Goal: Task Accomplishment & Management: Use online tool/utility

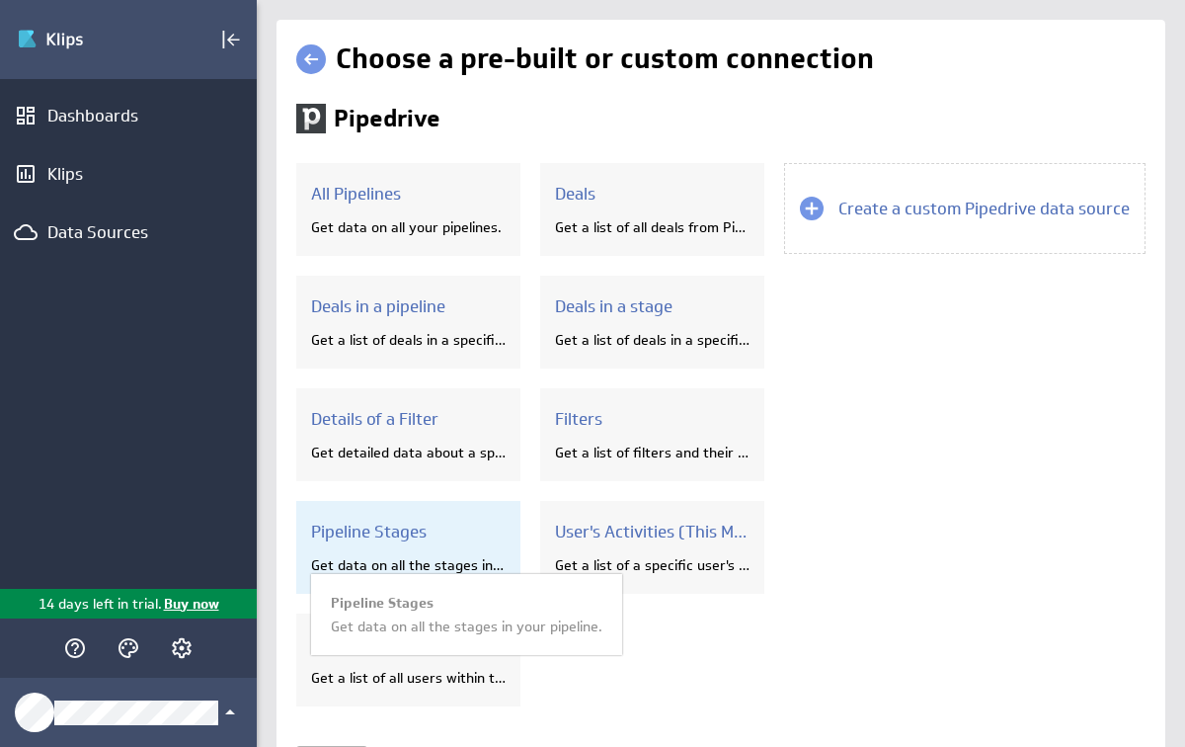
click at [374, 530] on h3 "Pipeline Stages" at bounding box center [408, 531] width 195 height 22
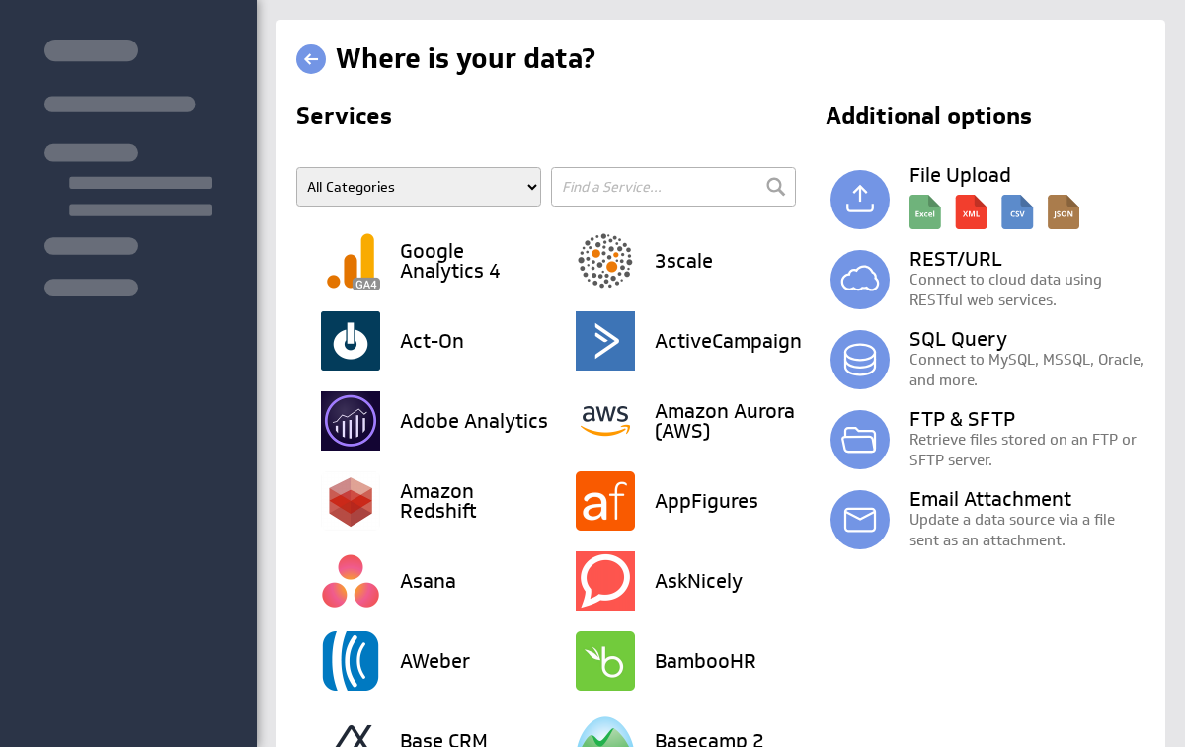
click at [494, 579] on div "Where is your data? Services All Categories Advertising Cloud Storage Customer …" at bounding box center [721, 373] width 928 height 747
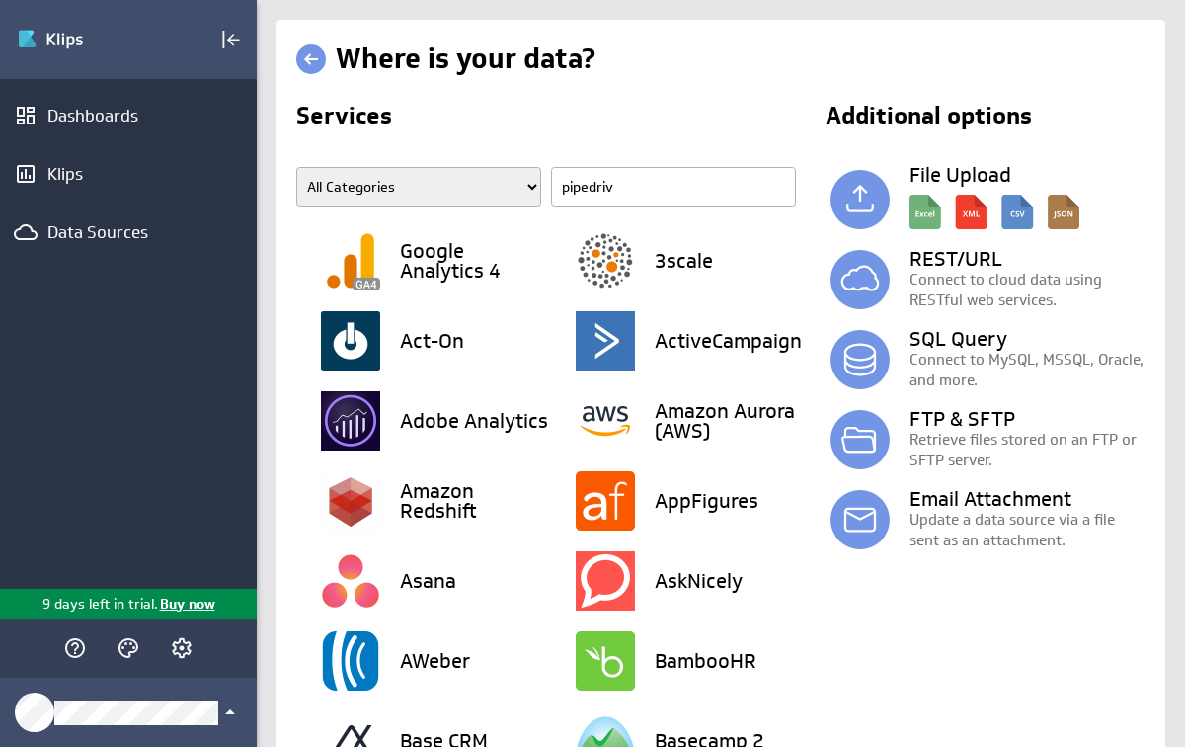
type input "pipedrive"
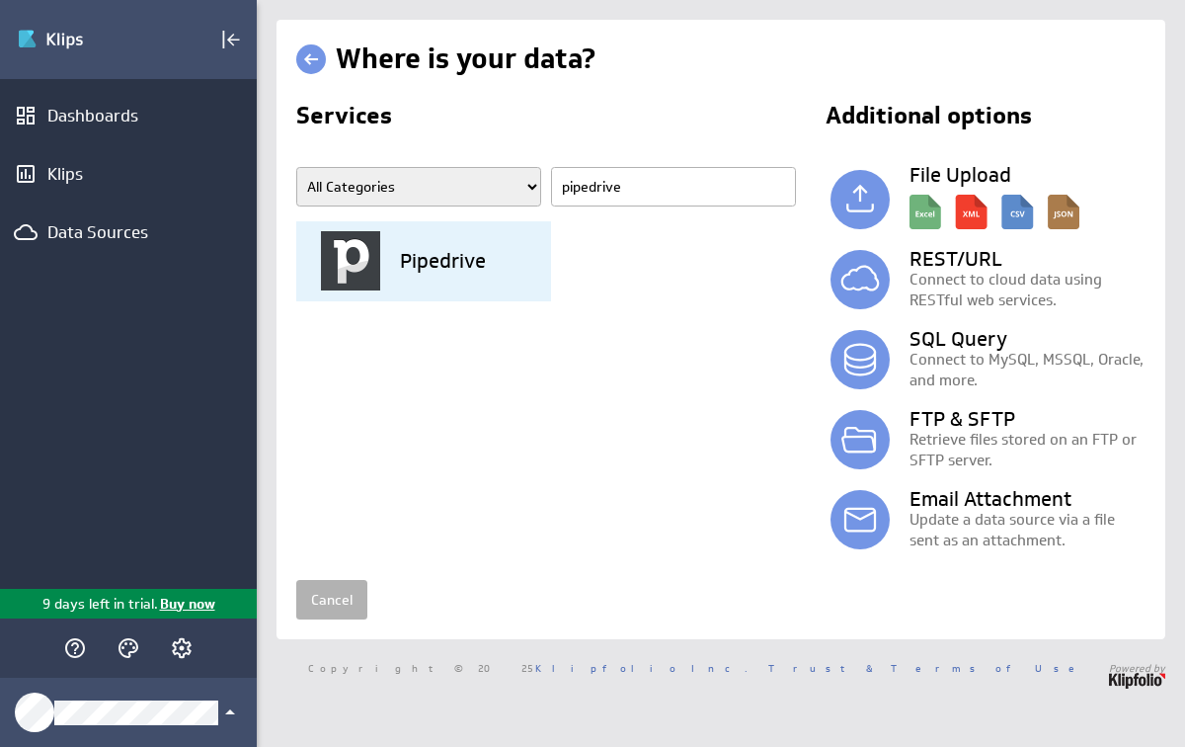
click at [372, 267] on img at bounding box center [350, 260] width 59 height 59
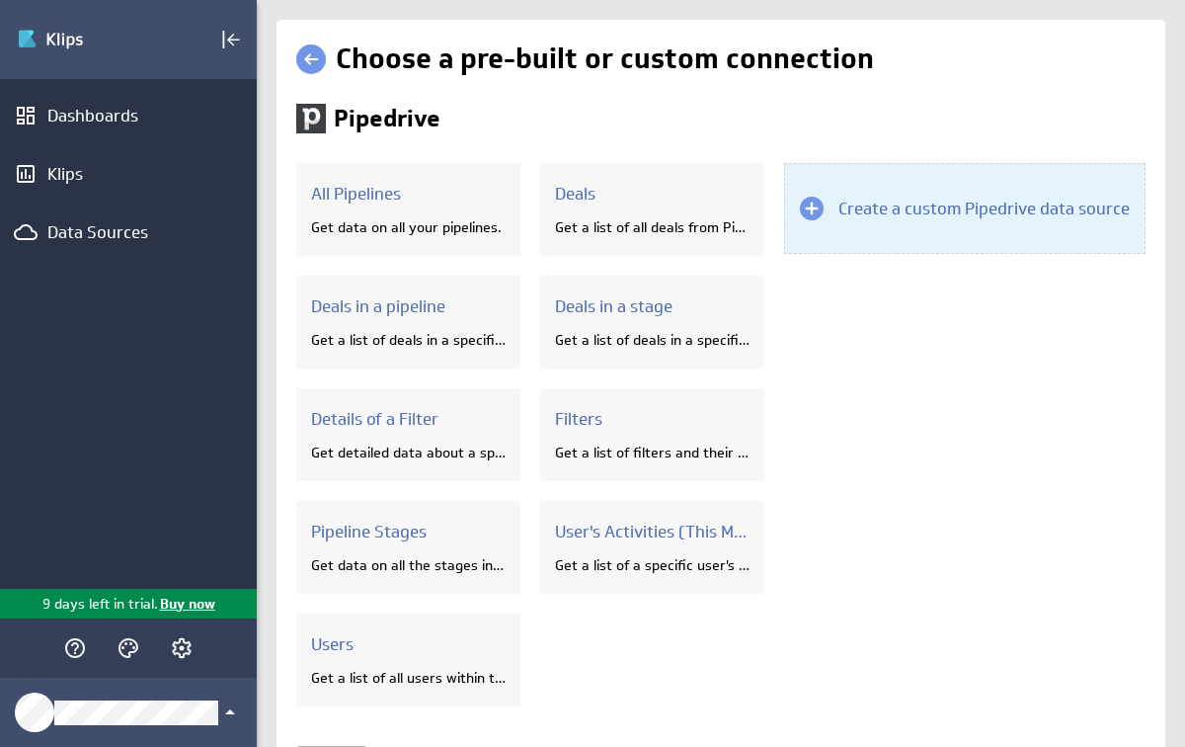
click at [933, 200] on h3 "Create a custom Pipedrive data source" at bounding box center [983, 209] width 291 height 22
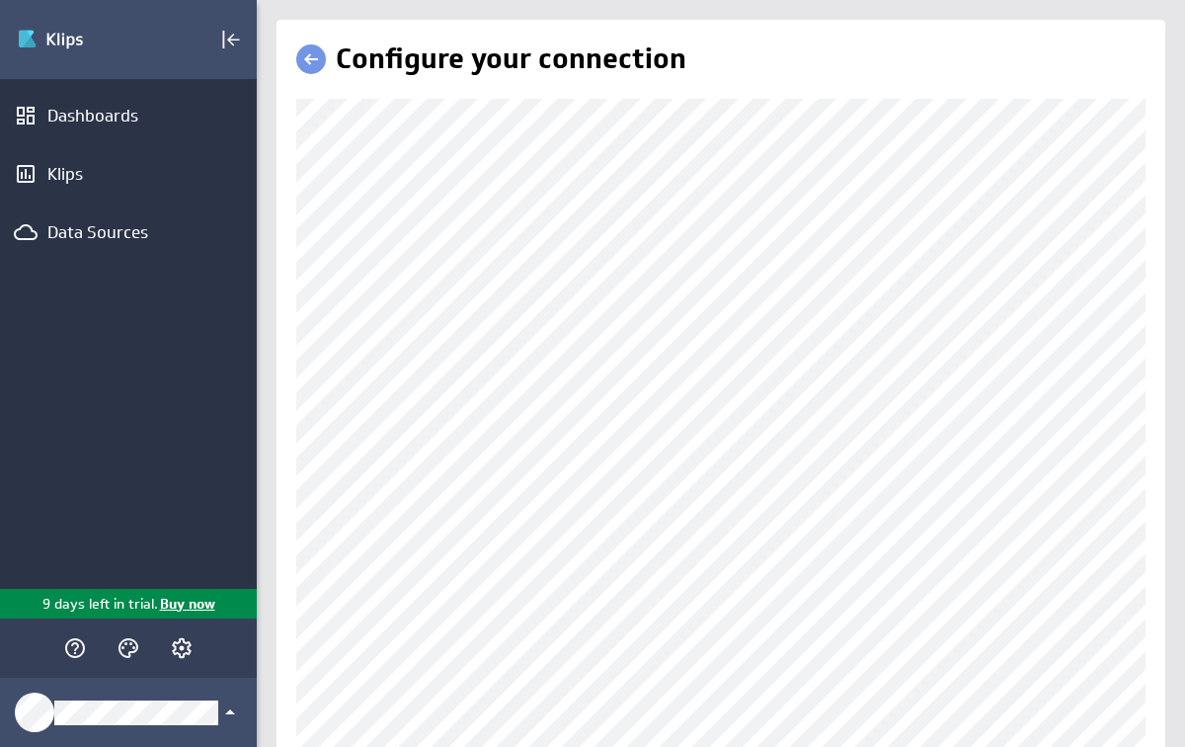
scroll to position [2, 0]
click at [310, 59] on link at bounding box center [311, 57] width 30 height 30
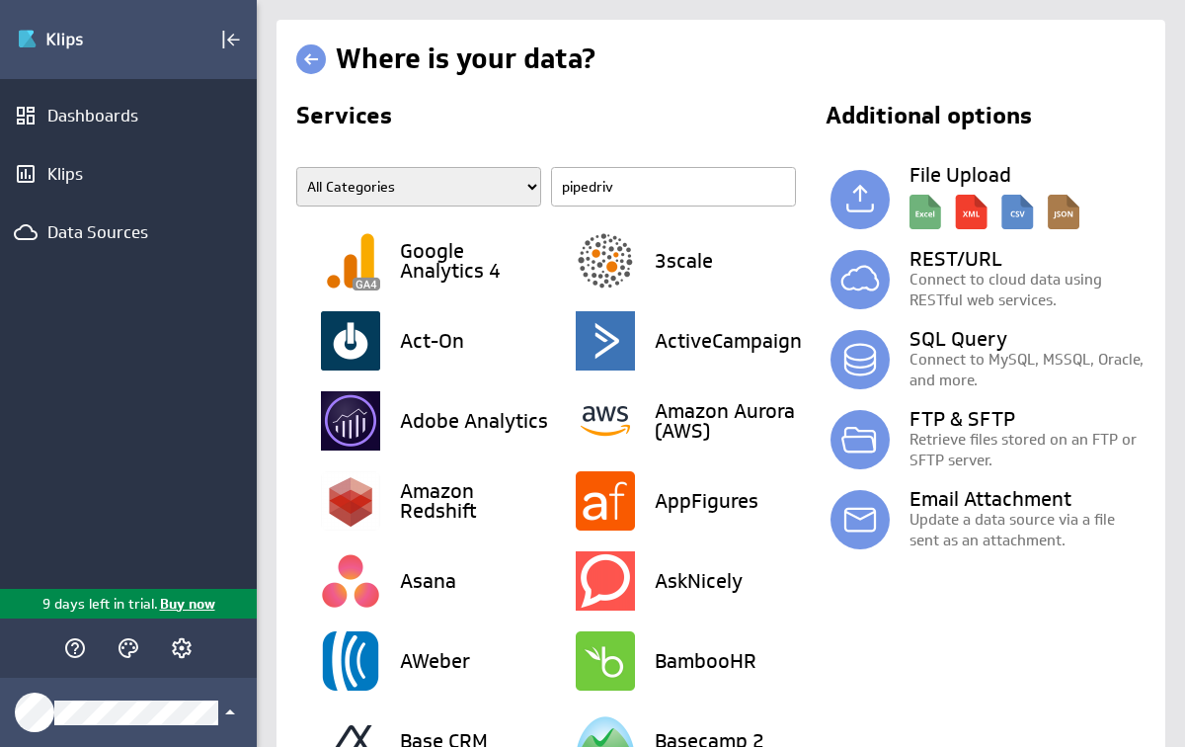
type input "pipedrive"
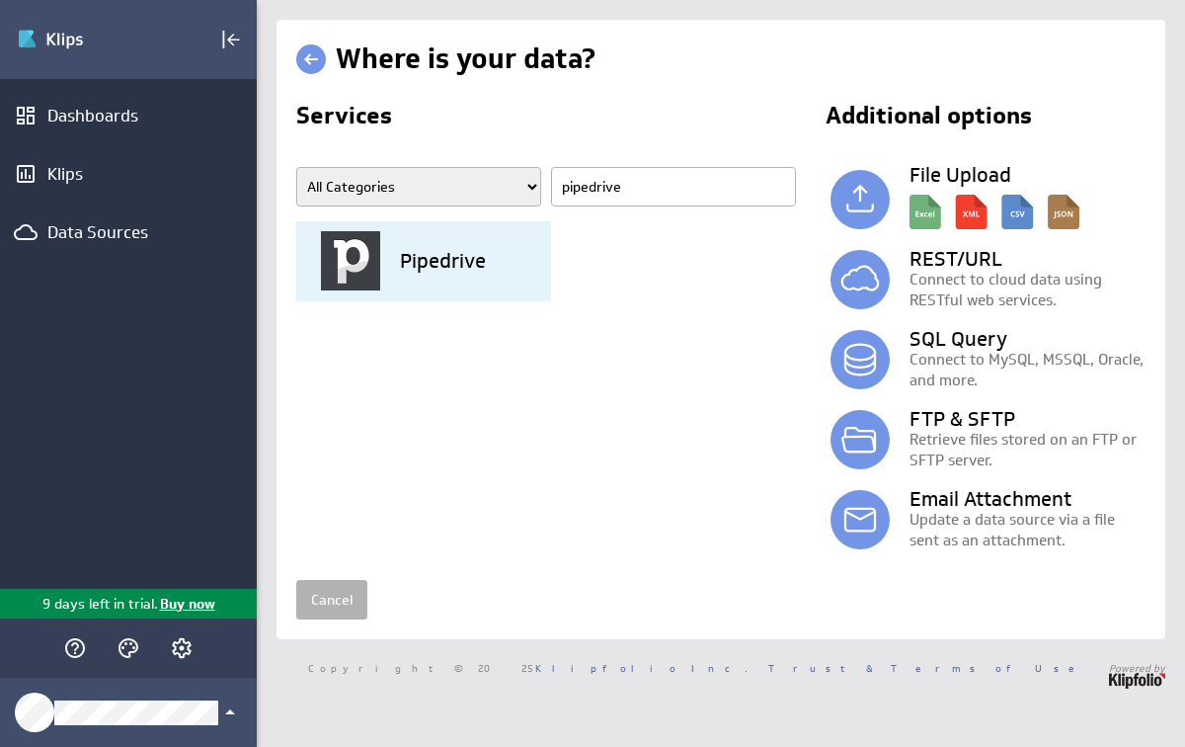
click at [395, 256] on div "Pipedrive" at bounding box center [436, 261] width 230 height 80
click at [373, 264] on img at bounding box center [350, 260] width 59 height 59
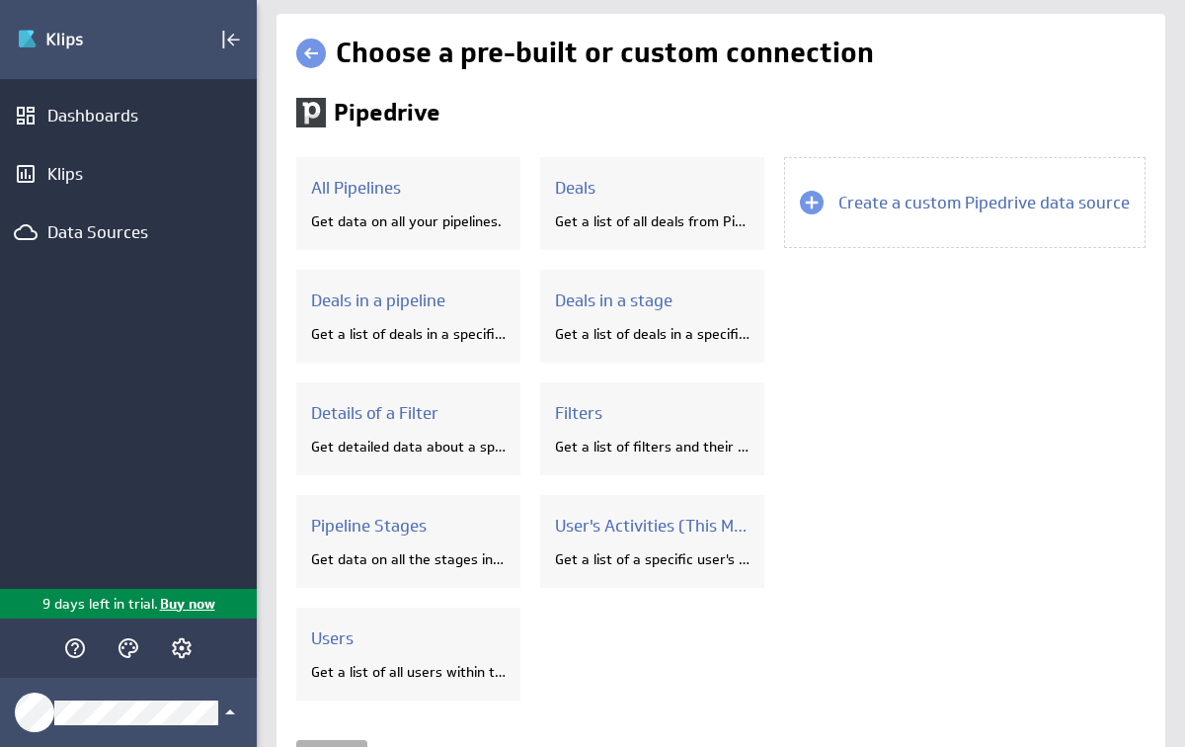
scroll to position [8, 0]
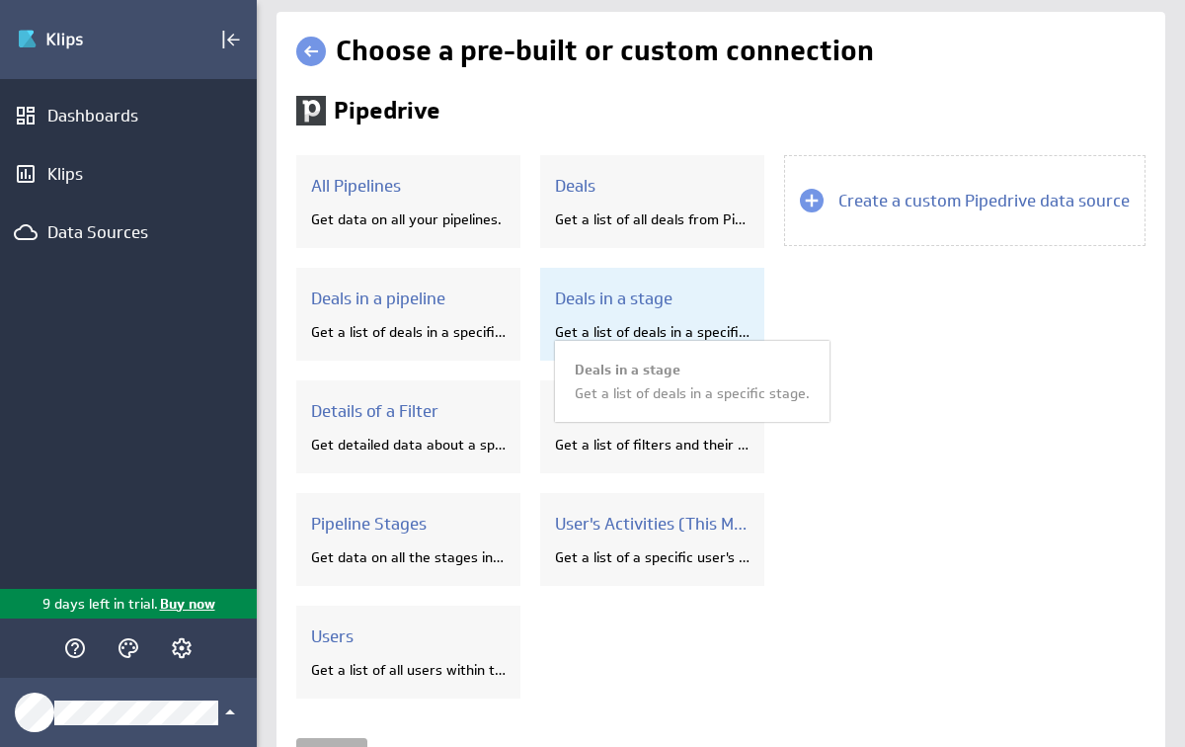
click at [624, 330] on div "Get a list of deals in a specific stage." at bounding box center [652, 332] width 195 height 18
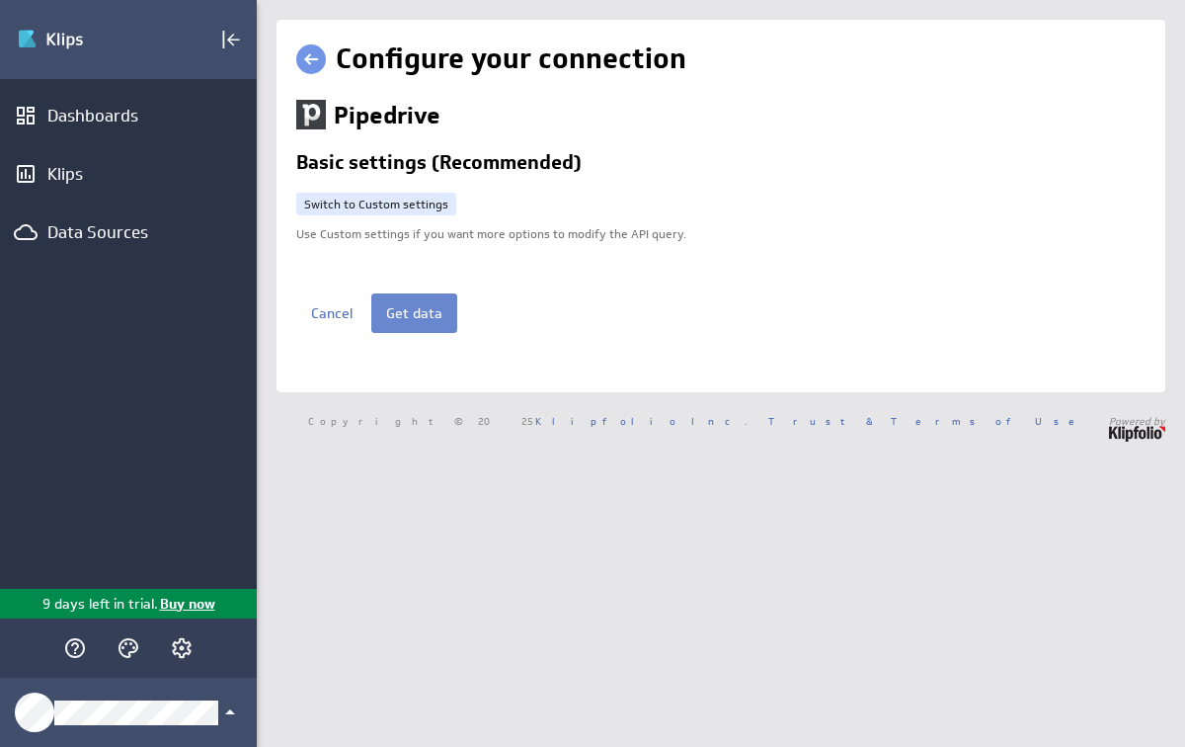
click at [419, 316] on button "Get data" at bounding box center [414, 313] width 86 height 40
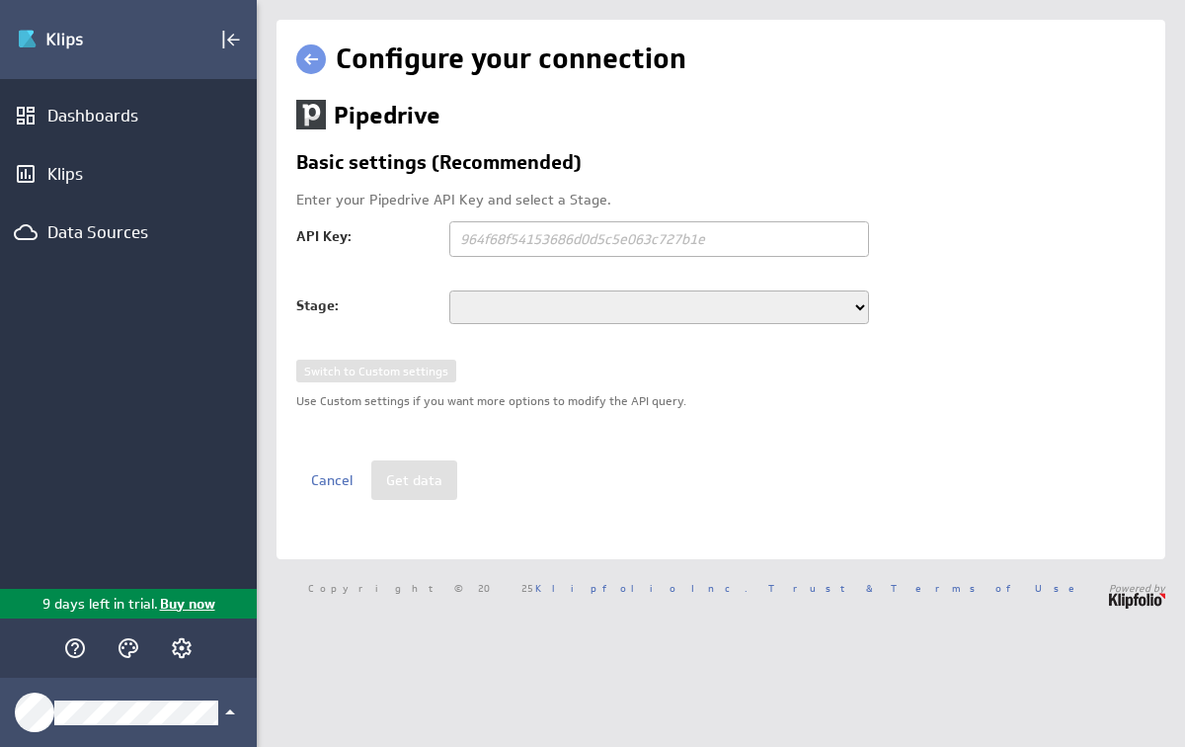
click at [729, 250] on input "text" at bounding box center [659, 239] width 420 height 36
paste input "3dd6484c3bdc2f66a0244ddb08c9f8b48f29d140"
type input "3dd6484c3bdc2f66a0244ddb08c9f8b48f29d140"
select select "3"
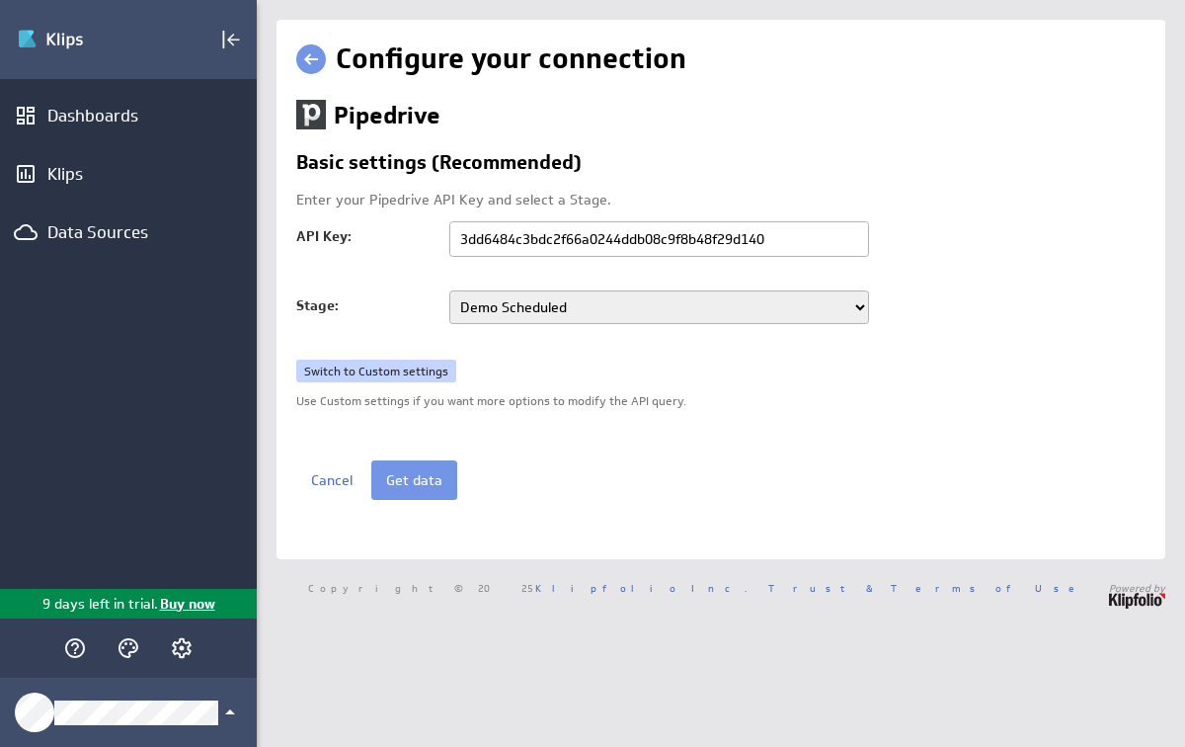
click at [368, 370] on link "Switch to Custom settings" at bounding box center [376, 371] width 160 height 24
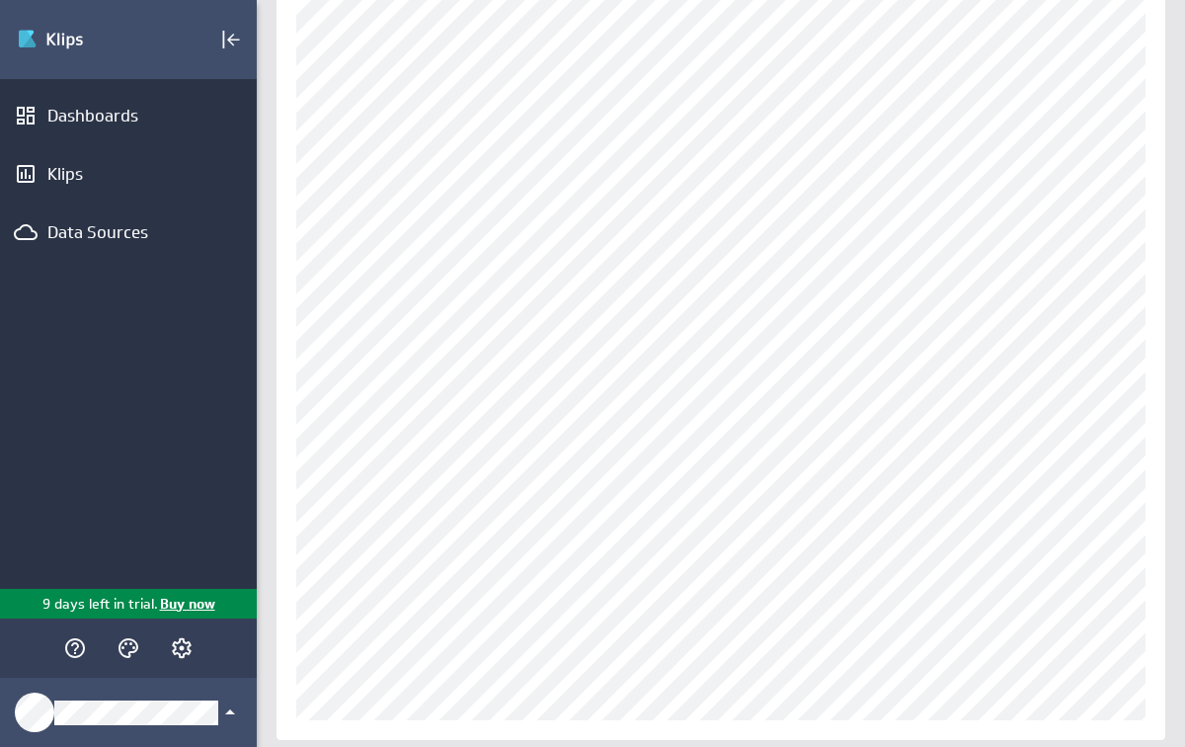
scroll to position [186, 0]
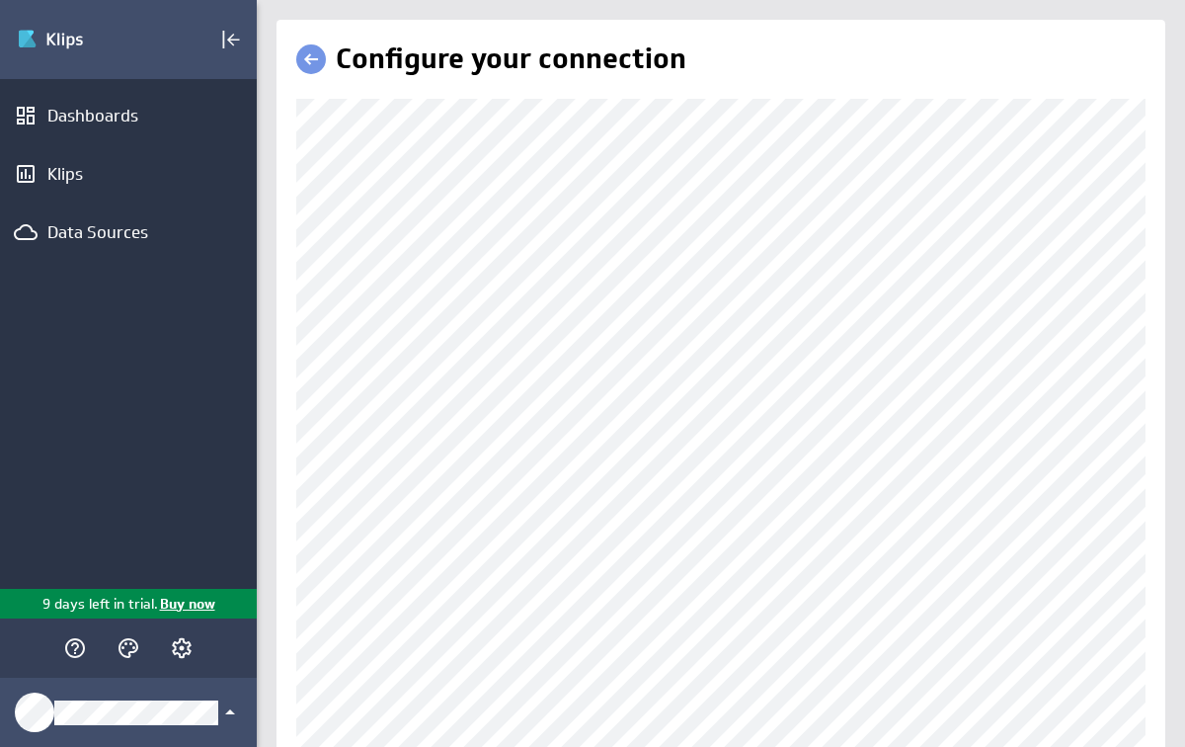
click at [308, 67] on link at bounding box center [311, 59] width 30 height 30
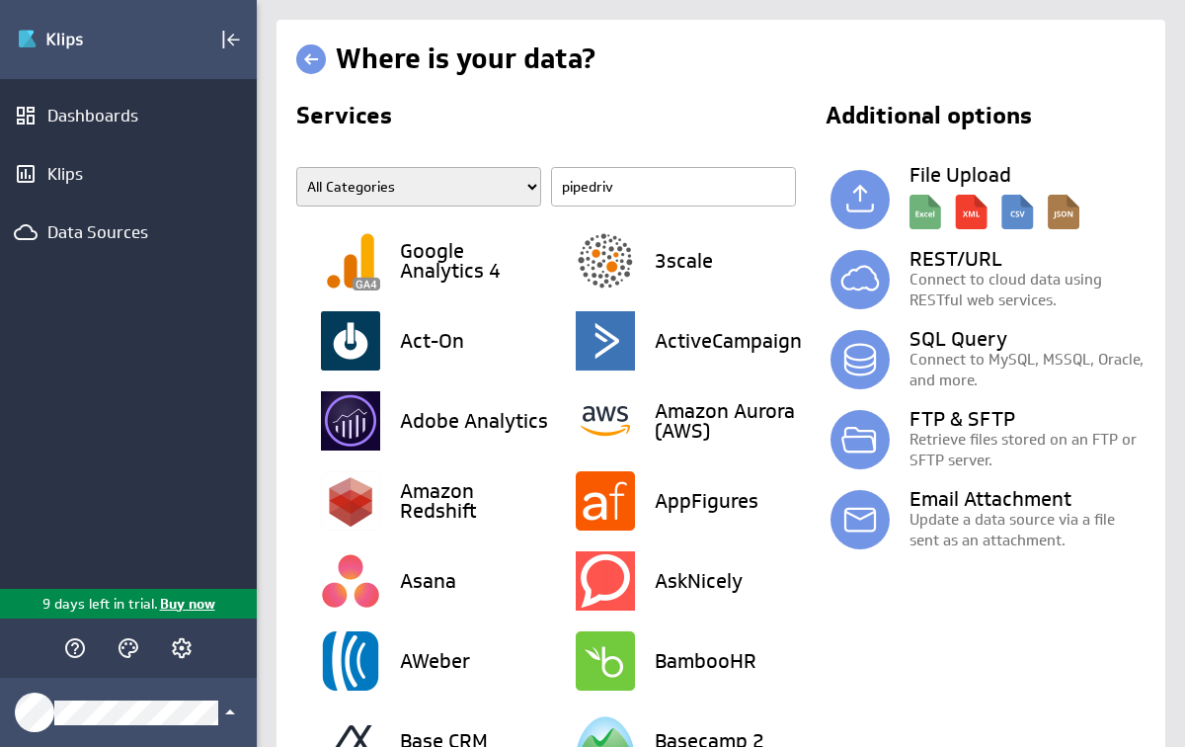
type input "pipedrive"
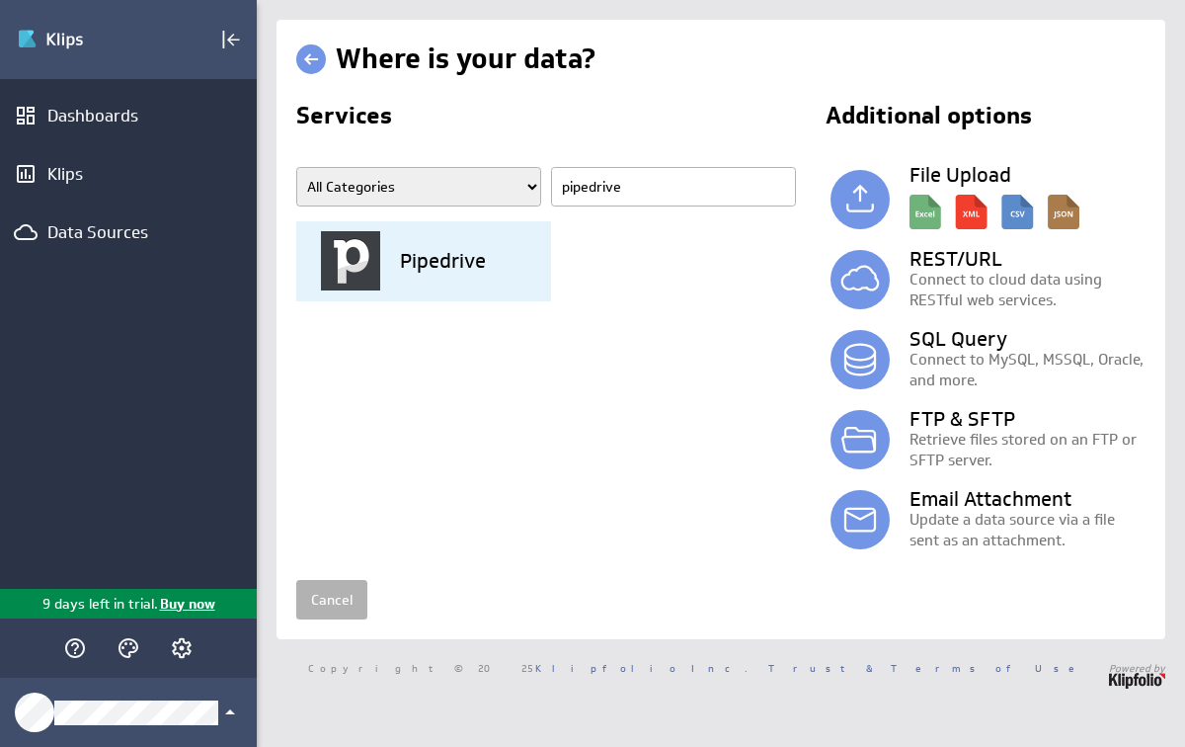
click at [381, 270] on div "Pipedrive" at bounding box center [436, 261] width 230 height 80
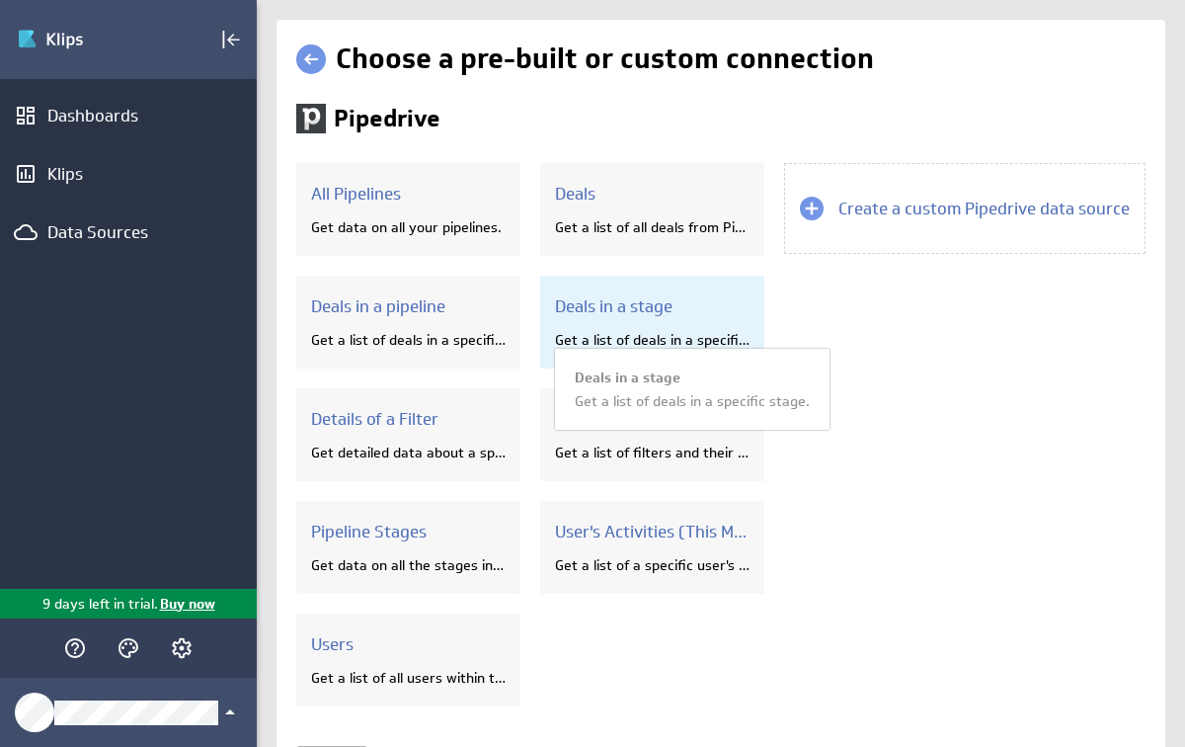
click at [634, 303] on h3 "Deals in a stage" at bounding box center [652, 306] width 195 height 22
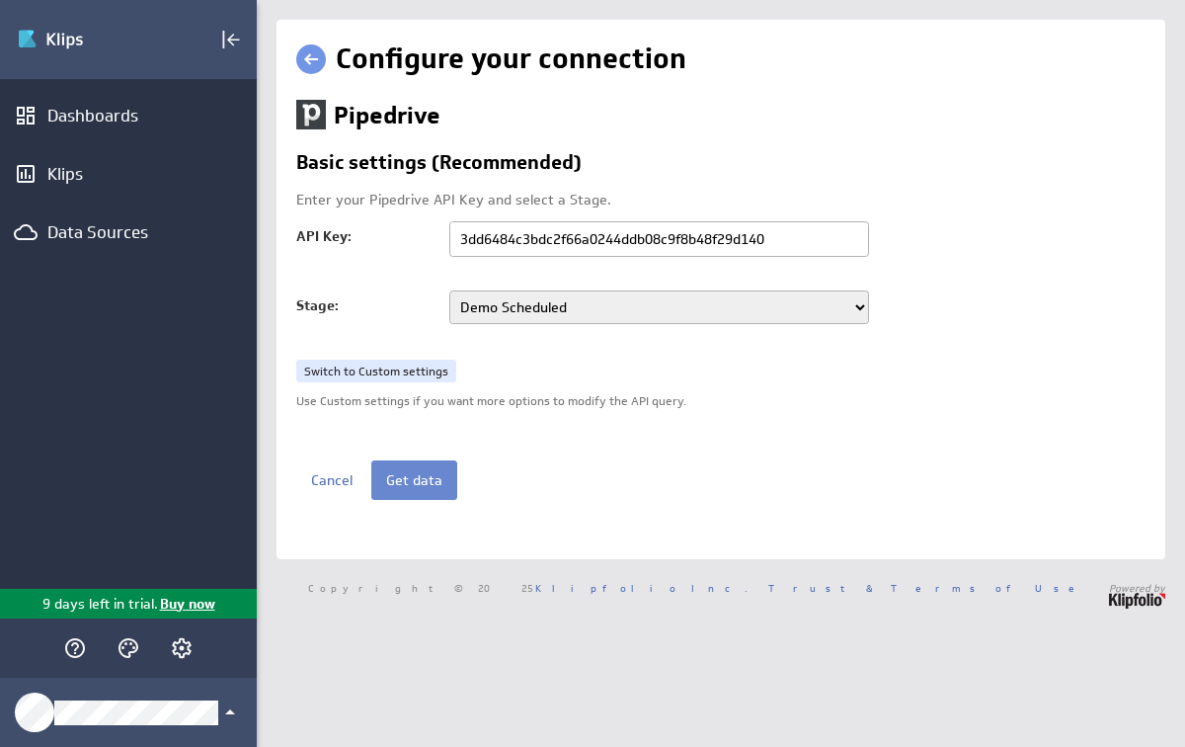
click at [440, 480] on button "Get data" at bounding box center [414, 480] width 86 height 40
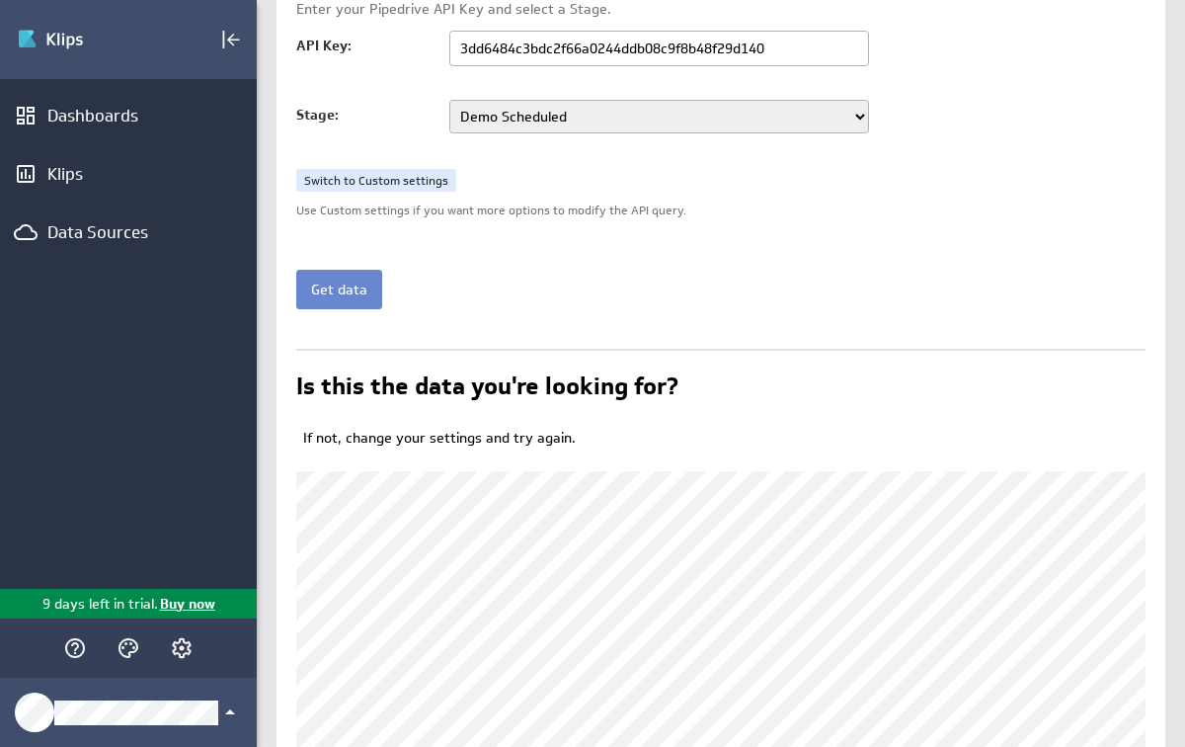
scroll to position [200, 0]
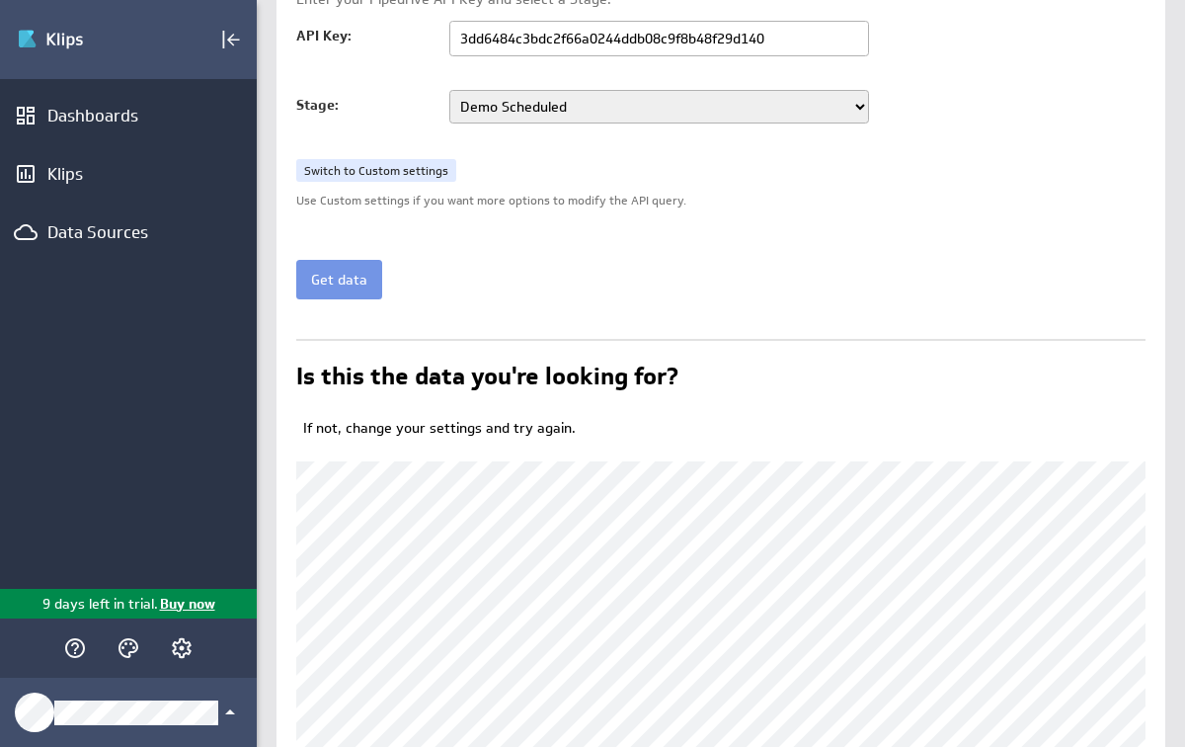
select select "73"
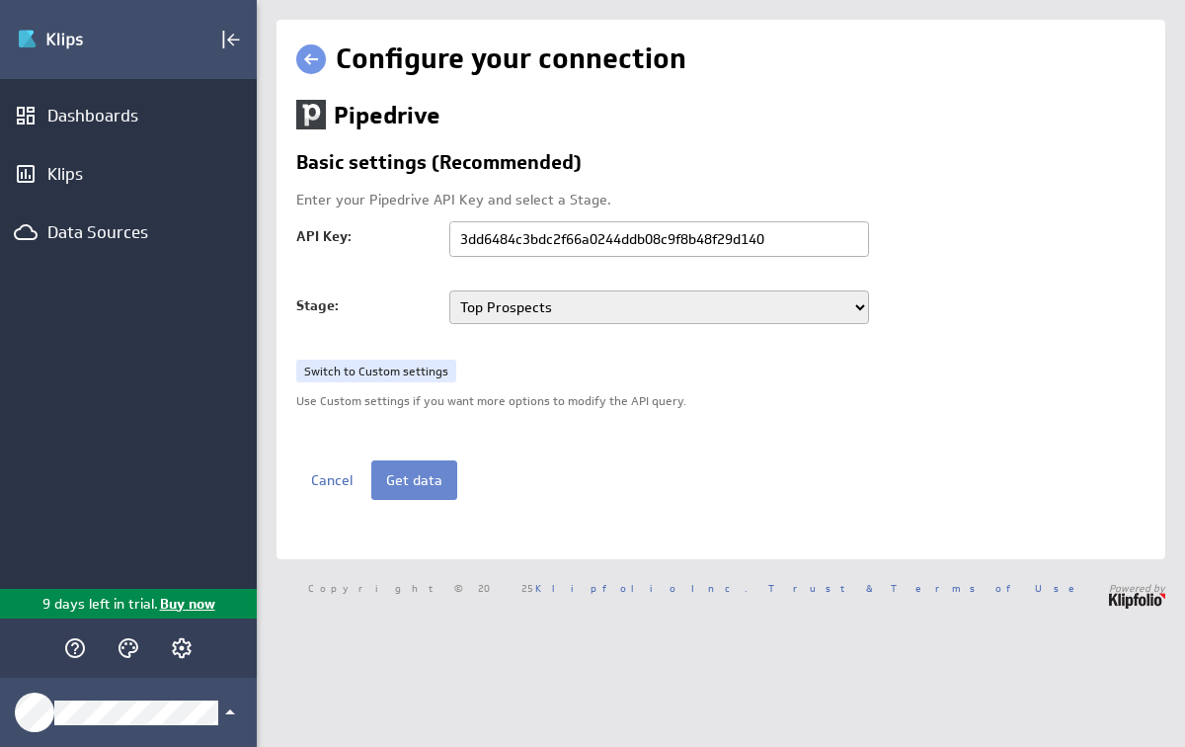
click at [413, 475] on button "Get data" at bounding box center [414, 480] width 86 height 40
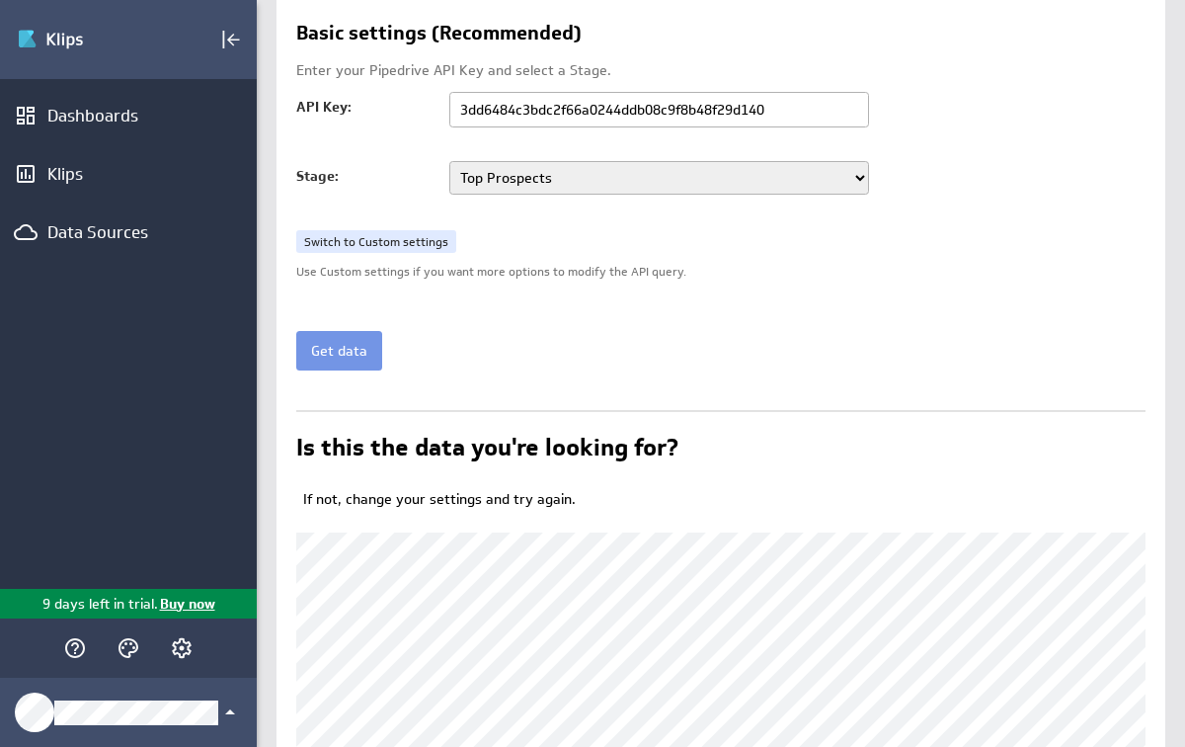
scroll to position [137, 0]
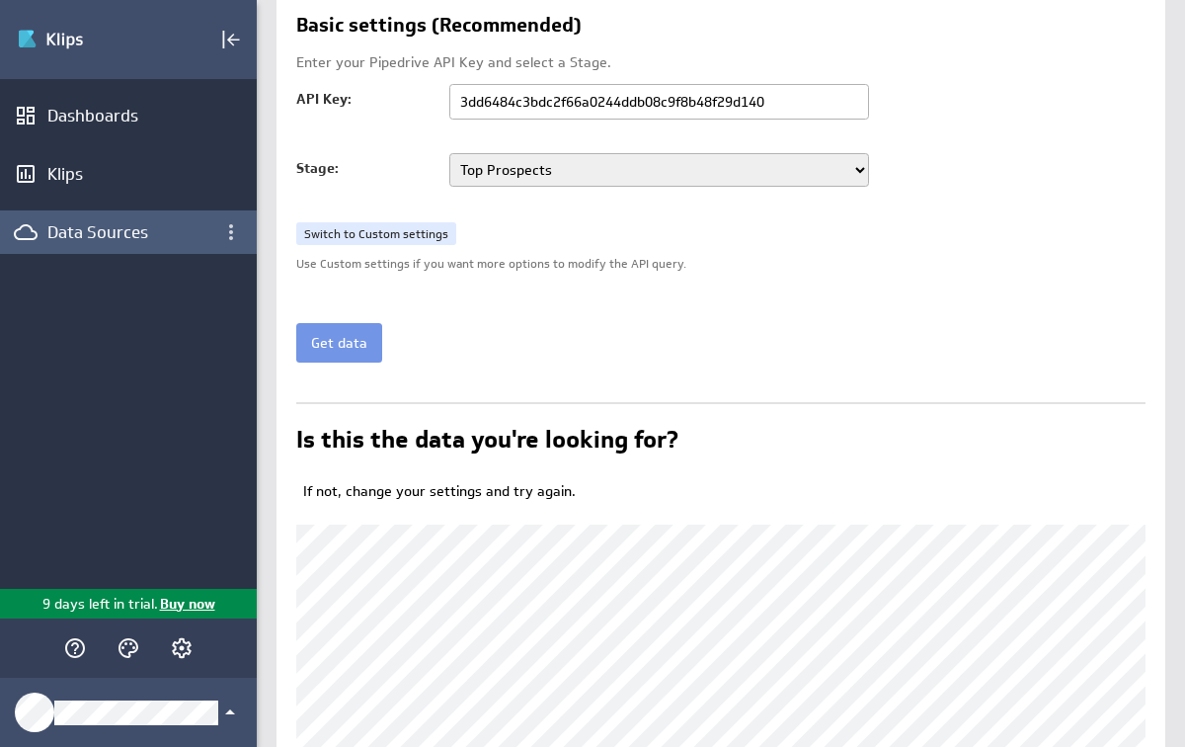
click at [124, 244] on div "Data Sources" at bounding box center [128, 231] width 257 height 43
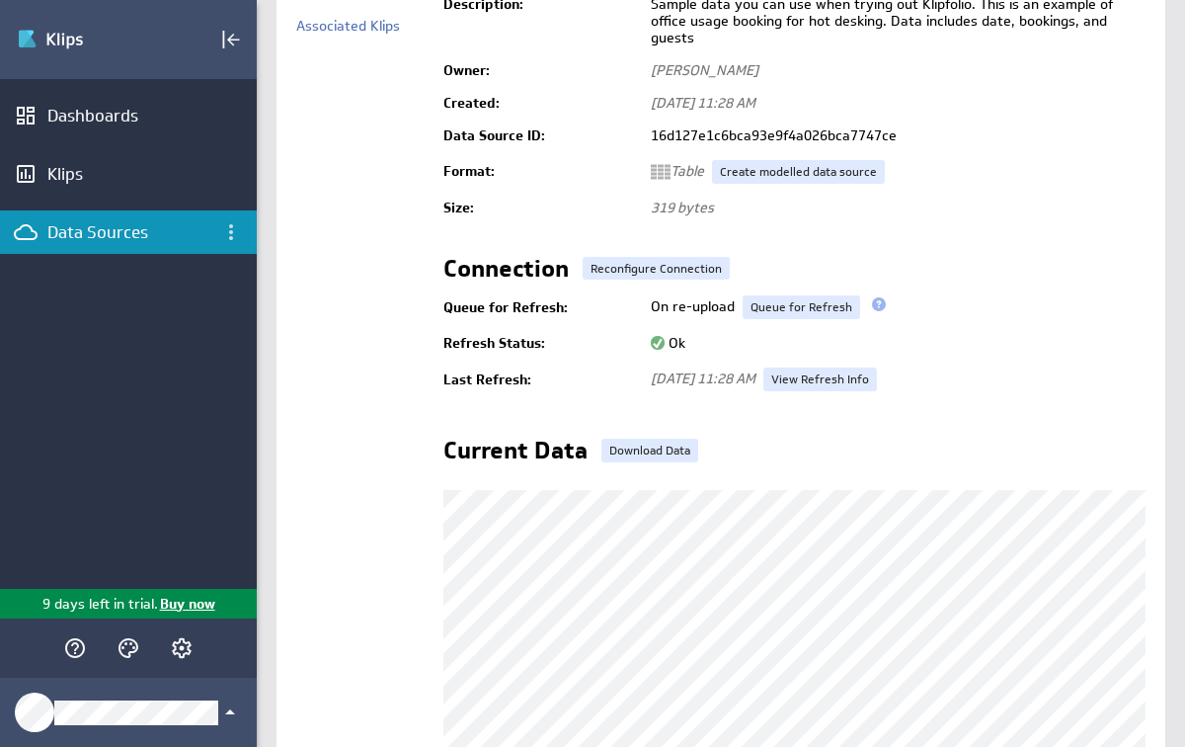
scroll to position [207, 0]
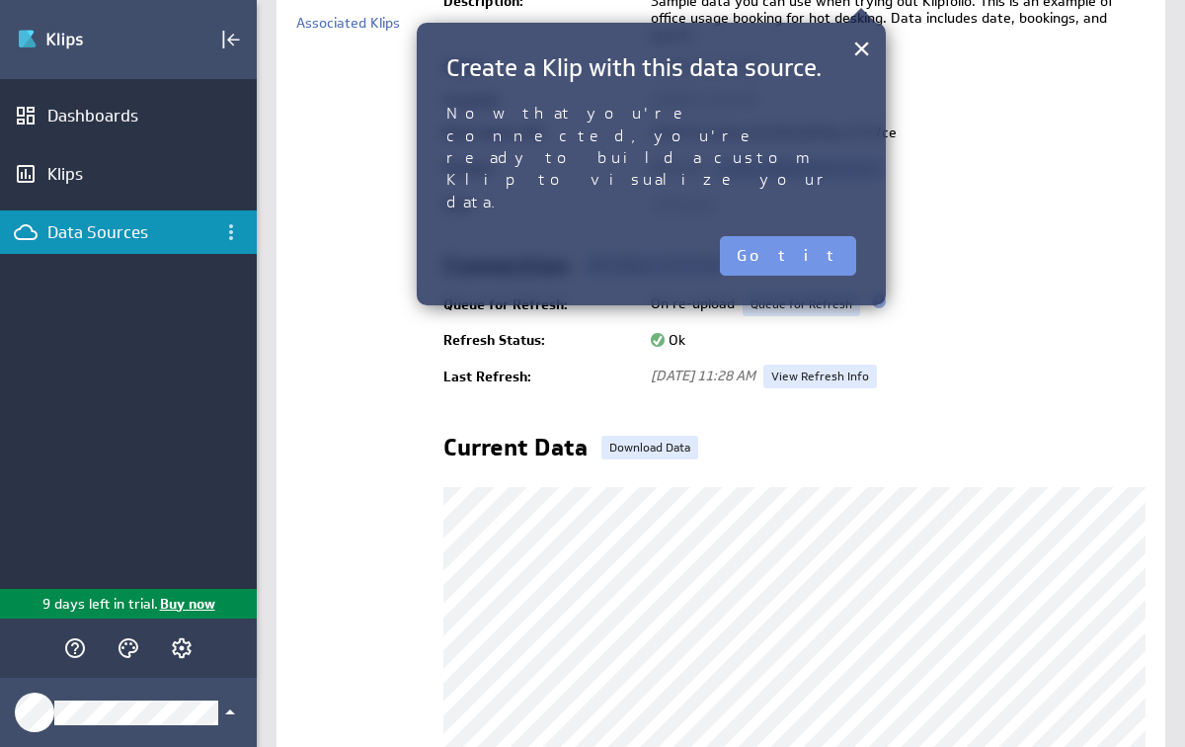
click at [871, 55] on div "× Create a Klip with this data source. Now that you're connected, you're ready …" at bounding box center [651, 164] width 469 height 282
click at [818, 236] on button "Got it" at bounding box center [788, 256] width 136 height 40
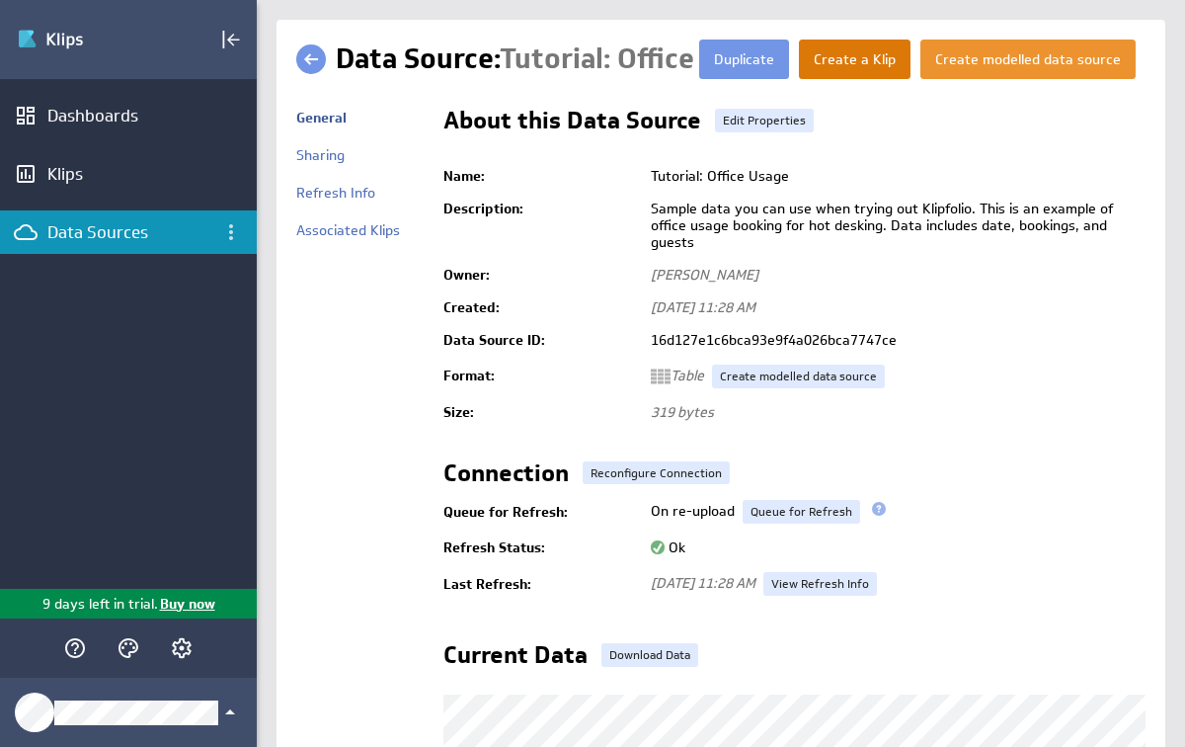
scroll to position [0, 0]
click at [855, 63] on button "Create a Klip" at bounding box center [855, 60] width 112 height 40
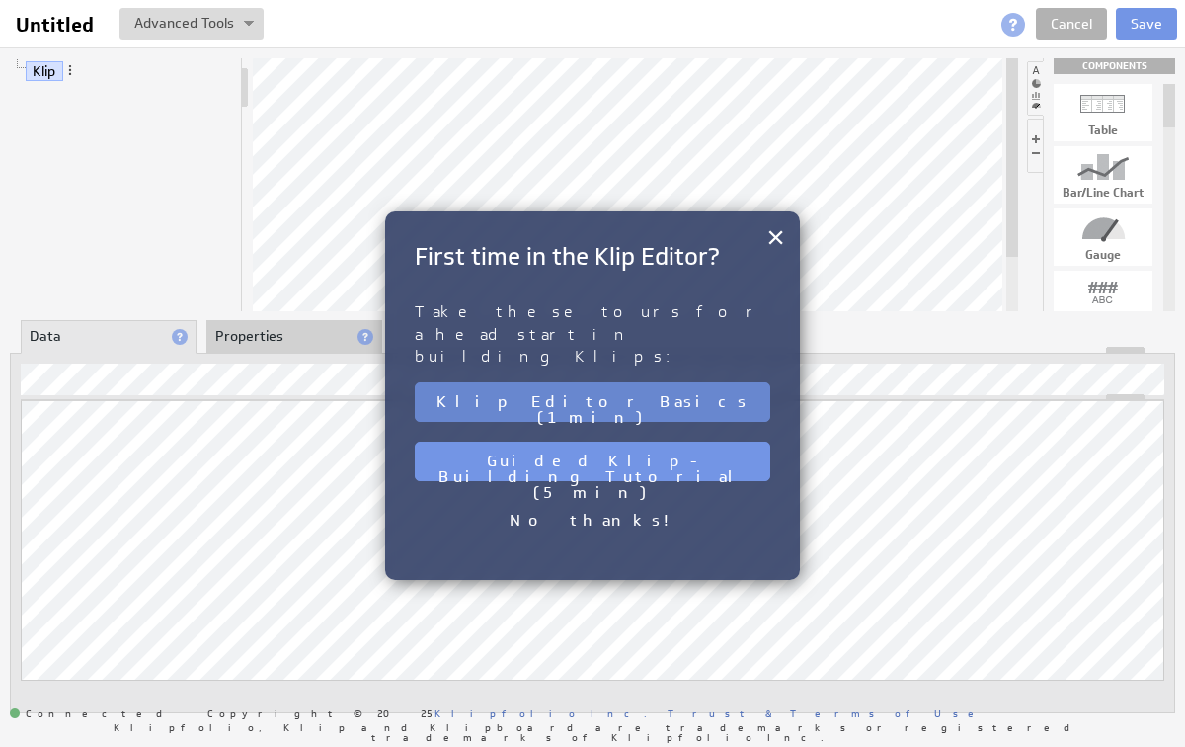
click at [721, 382] on button "Klip Editor Basics (1 min)" at bounding box center [593, 402] width 356 height 40
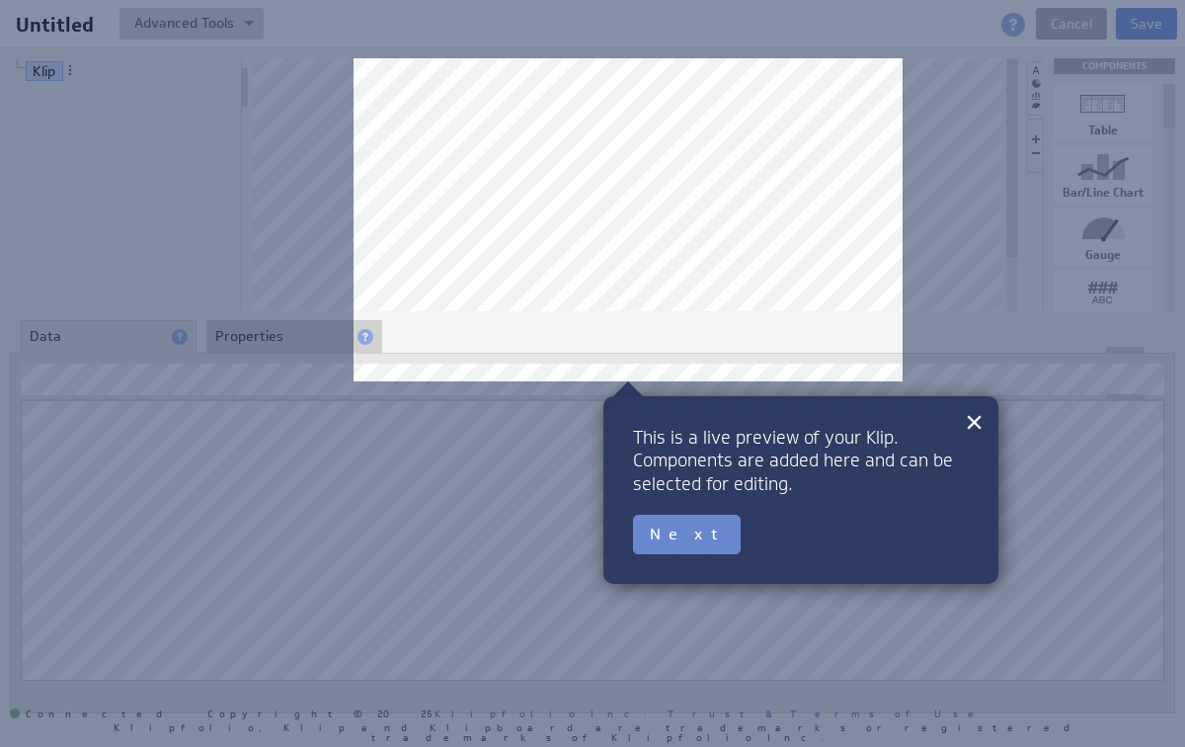
click at [663, 539] on button "Next" at bounding box center [687, 535] width 108 height 40
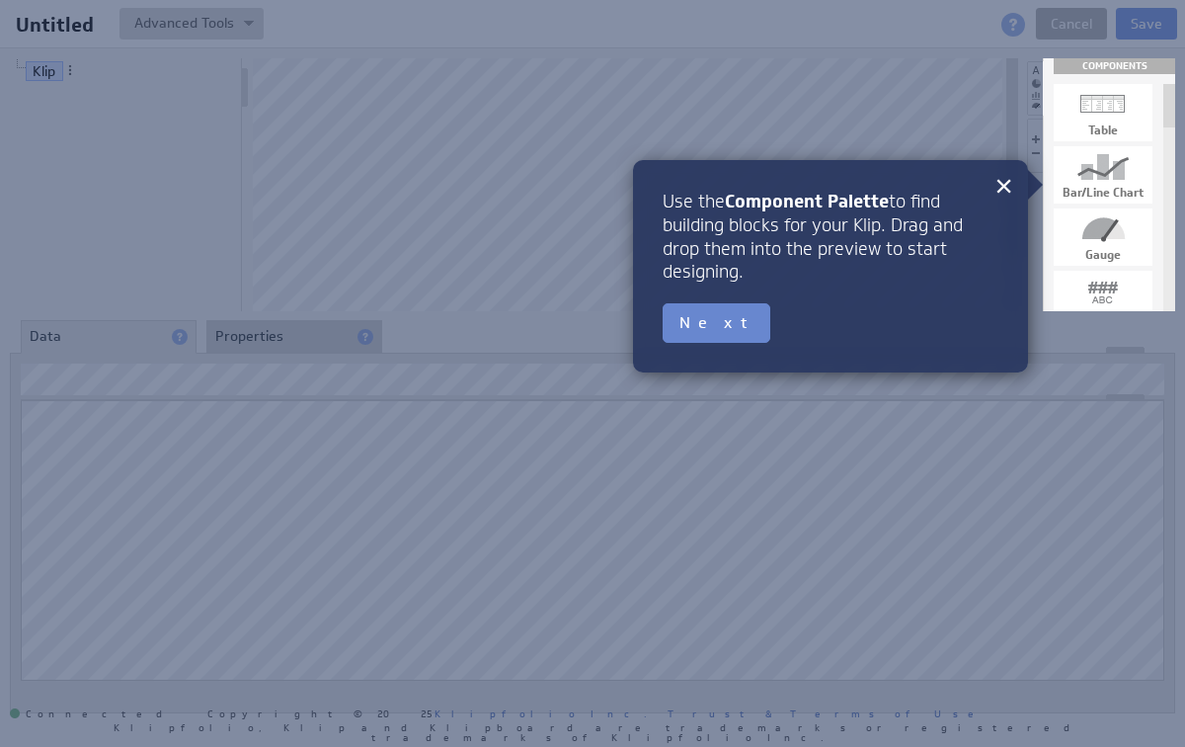
click at [707, 319] on button "Next" at bounding box center [717, 323] width 108 height 40
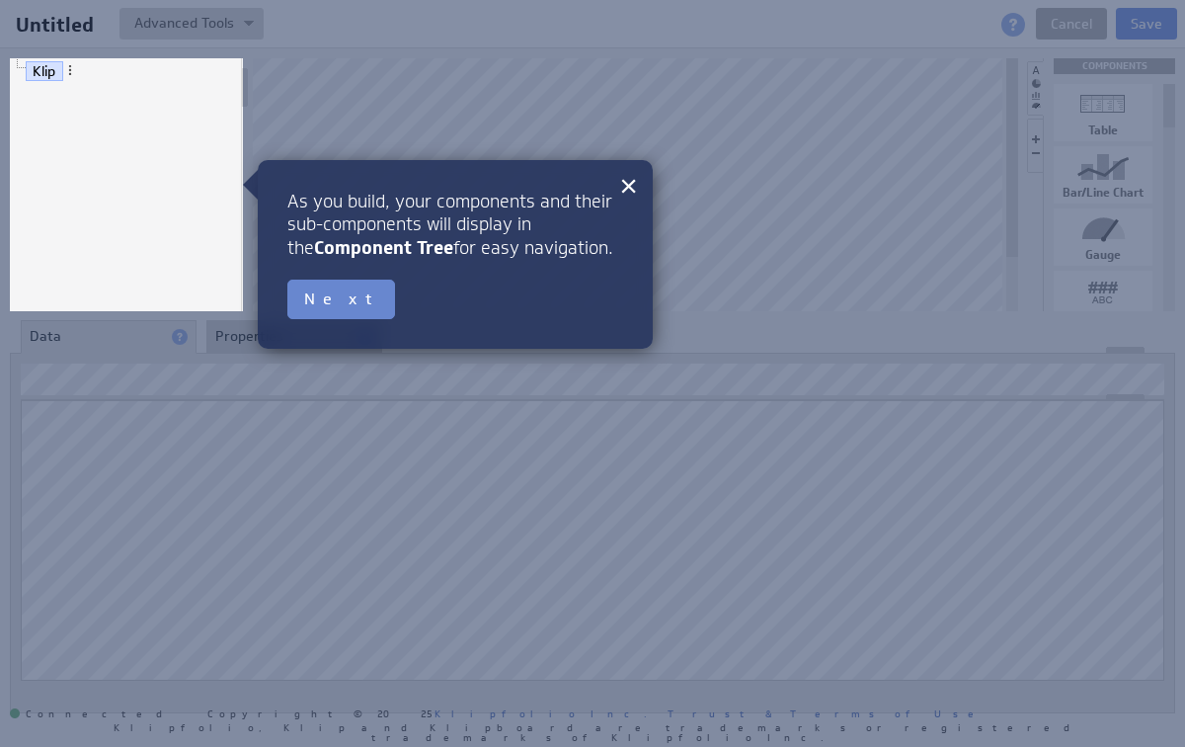
click at [330, 294] on button "Next" at bounding box center [341, 299] width 108 height 40
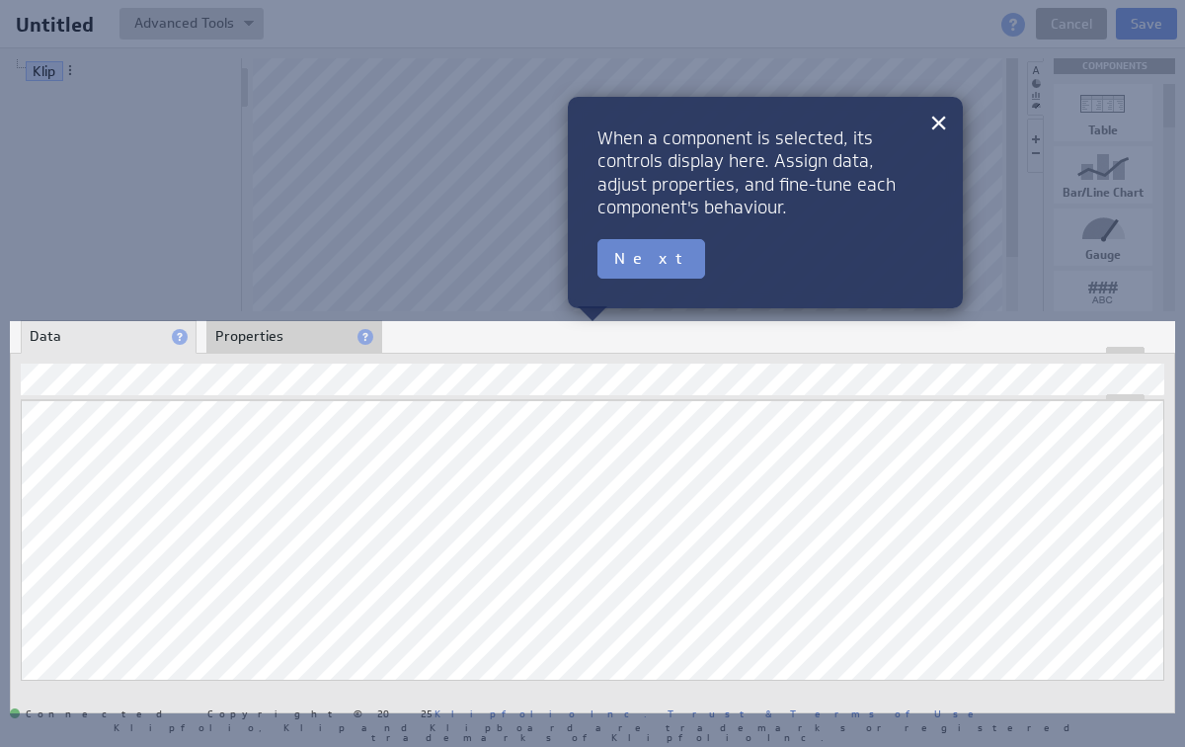
click at [643, 262] on button "Next" at bounding box center [652, 259] width 108 height 40
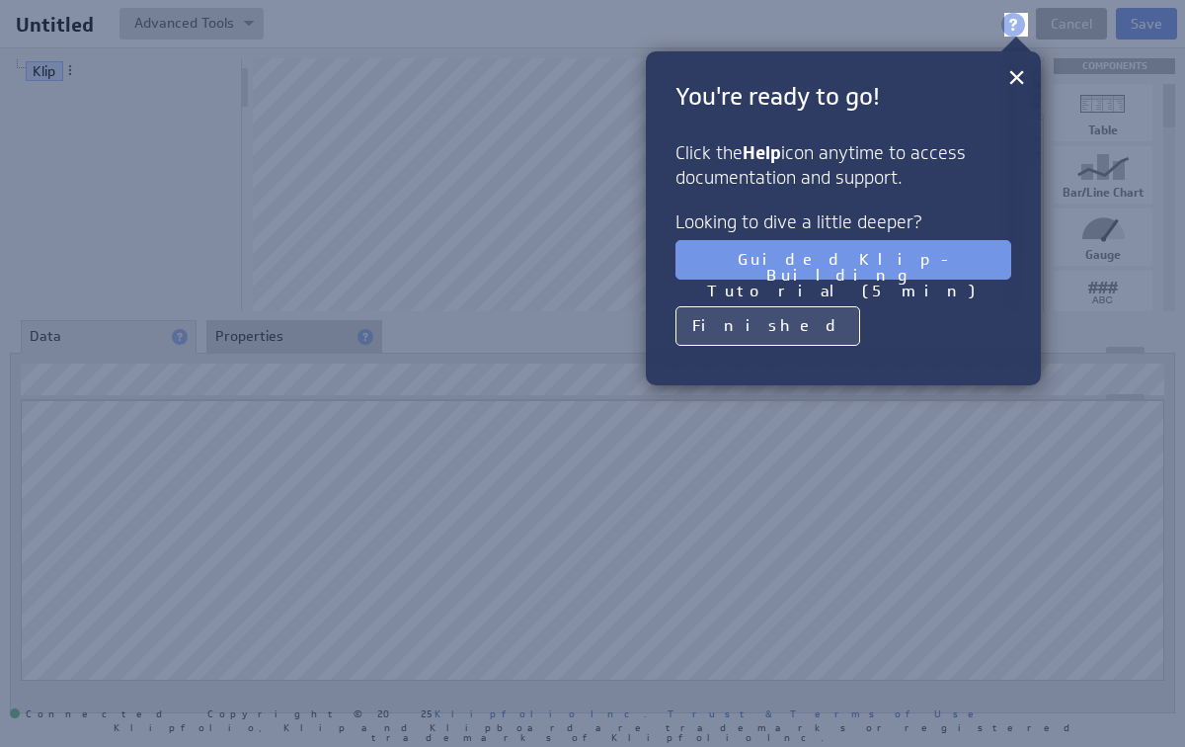
click at [714, 320] on button "Finished" at bounding box center [768, 326] width 185 height 40
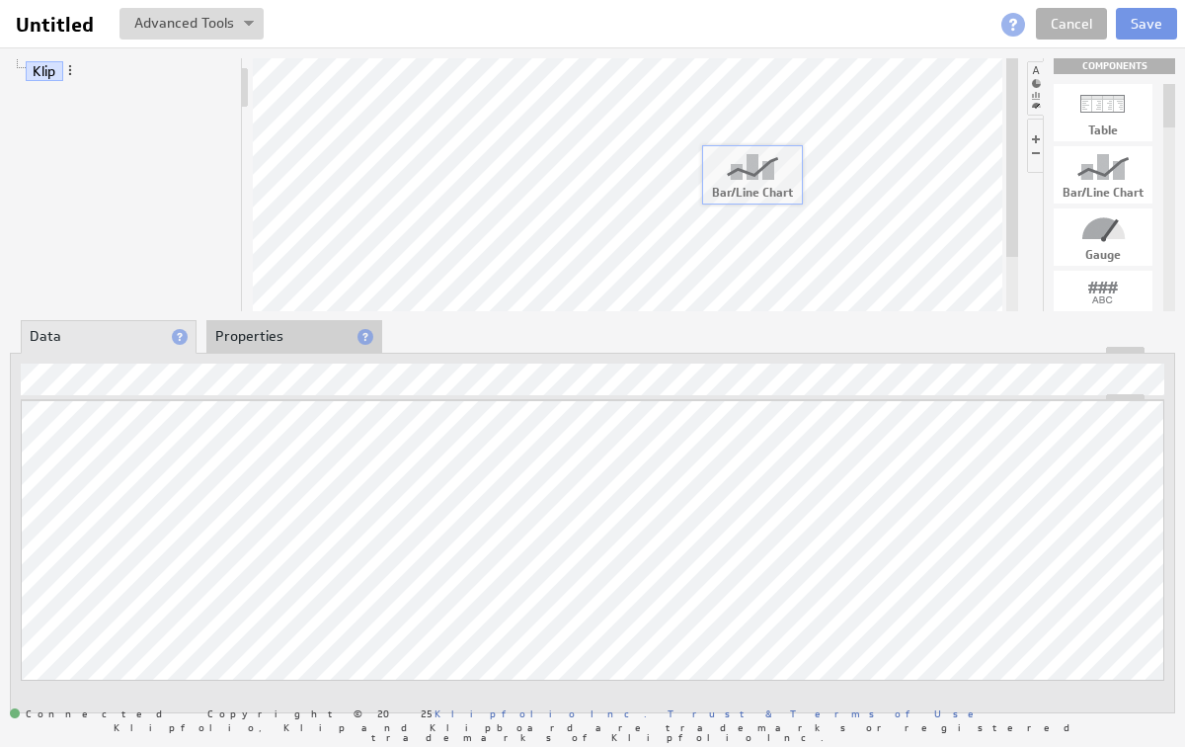
drag, startPoint x: 1103, startPoint y: 164, endPoint x: 752, endPoint y: 163, distance: 351.6
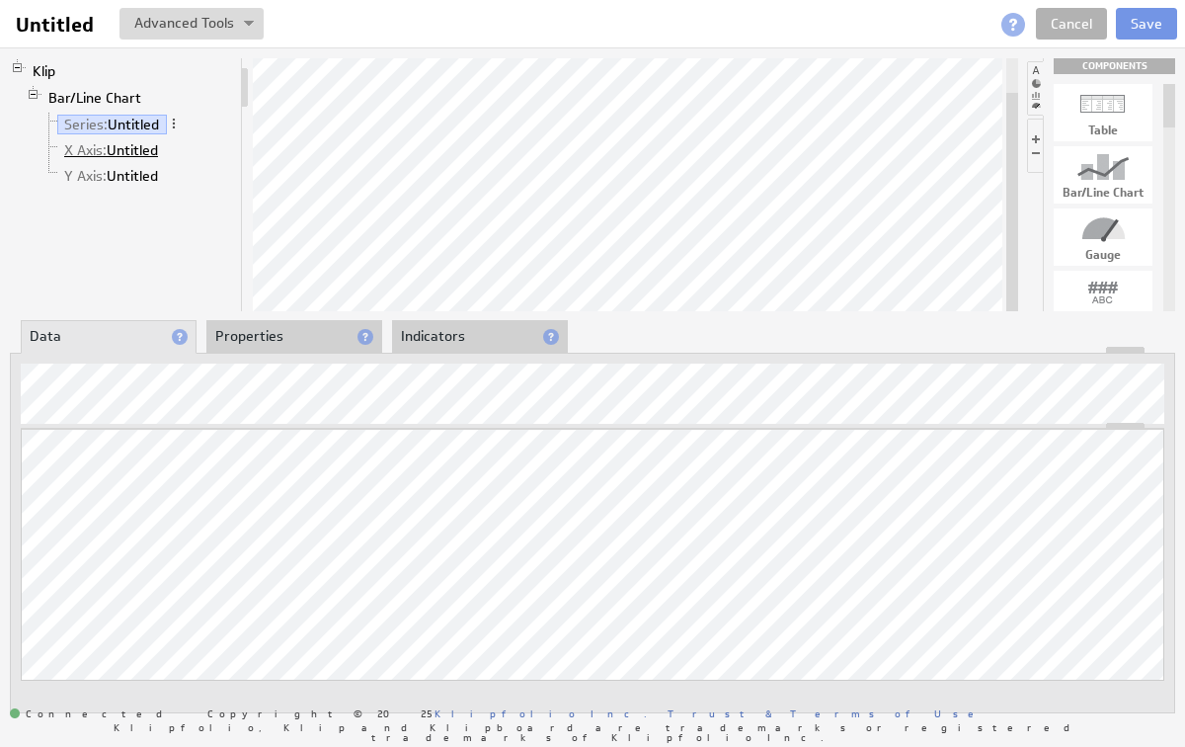
click at [148, 150] on link "X Axis: Untitled" at bounding box center [111, 150] width 109 height 20
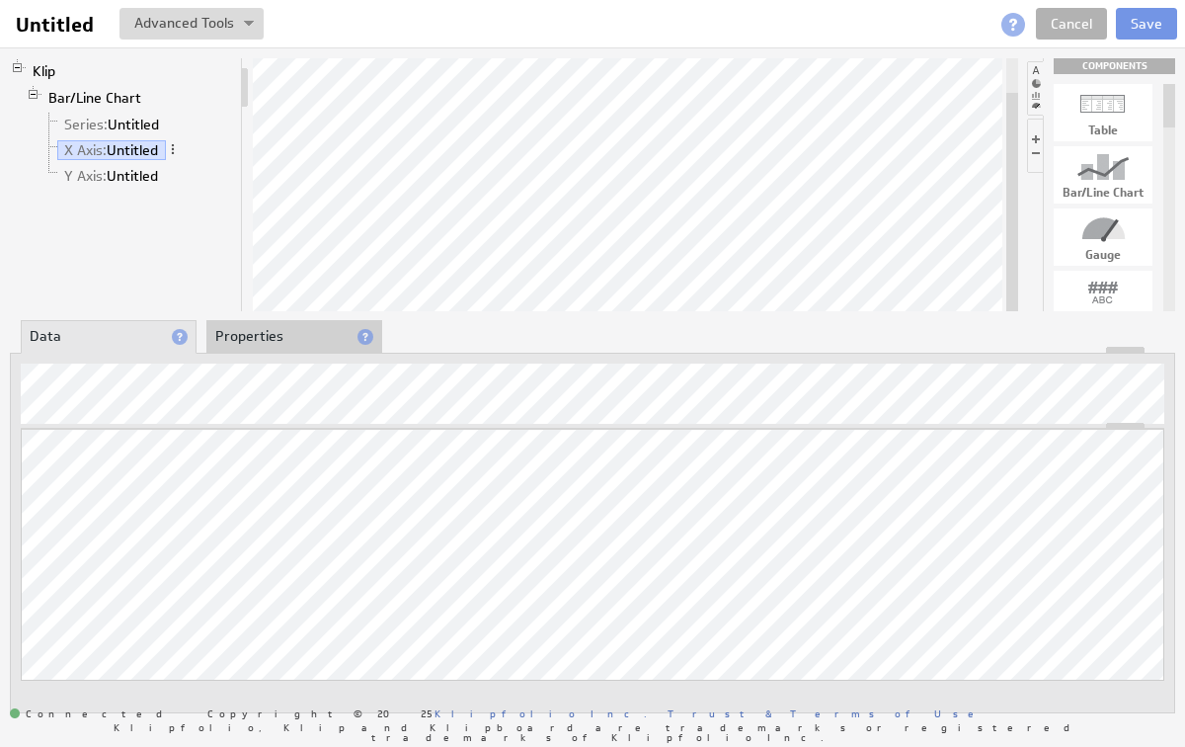
click at [303, 331] on li "Properties" at bounding box center [294, 337] width 176 height 34
